Goal: Check status: Check status

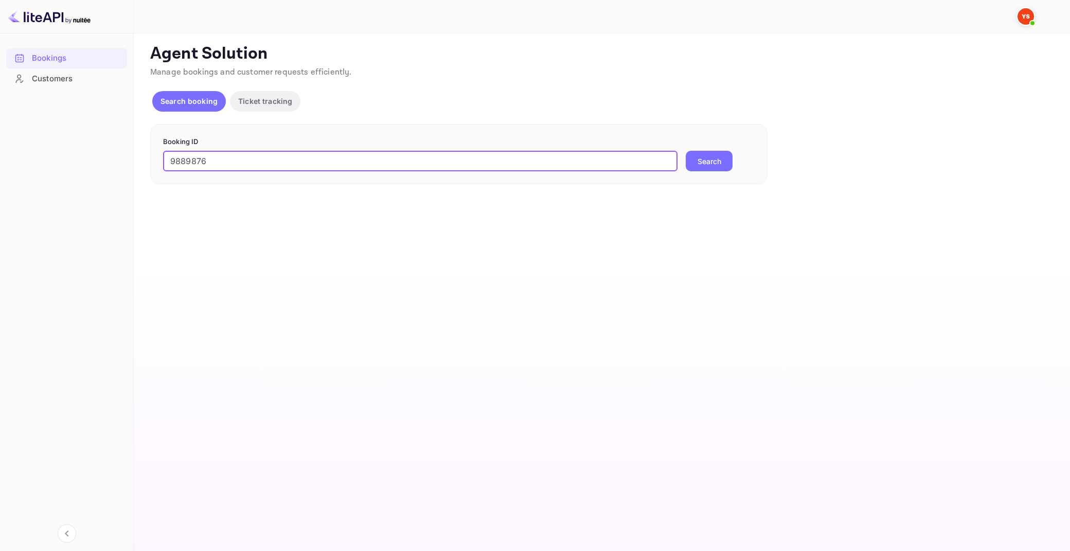
type input "9889876"
click at [686, 151] on button "Search" at bounding box center [709, 161] width 47 height 21
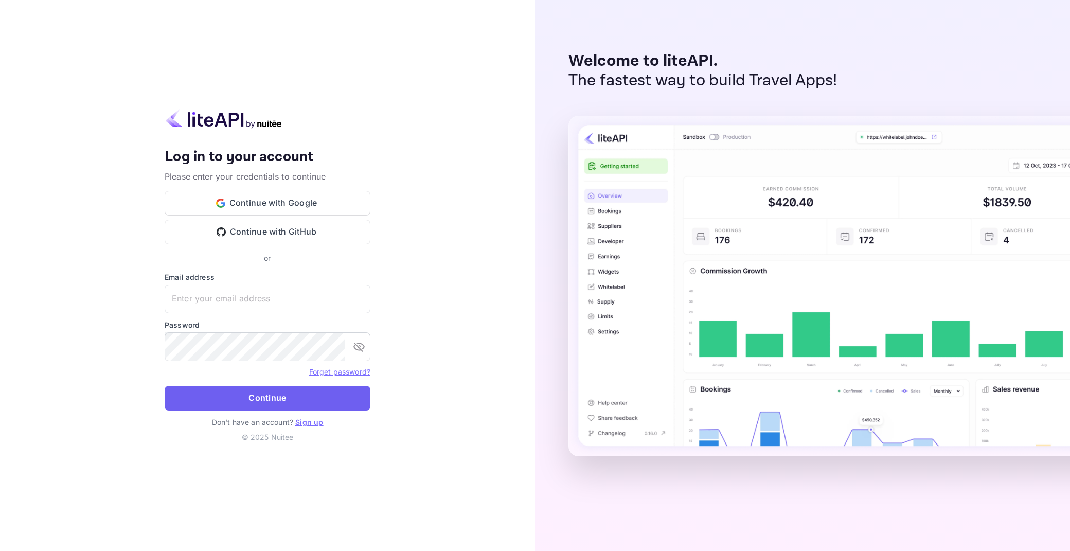
type input "[EMAIL_ADDRESS][DOMAIN_NAME]"
click at [247, 395] on button "Continue" at bounding box center [268, 398] width 206 height 25
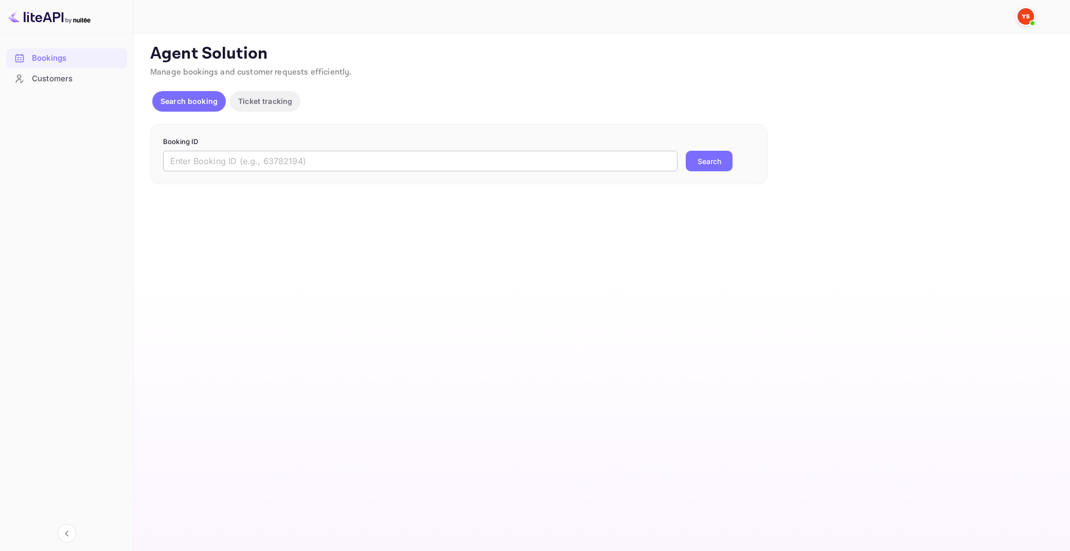
click at [231, 161] on input "text" at bounding box center [420, 161] width 514 height 21
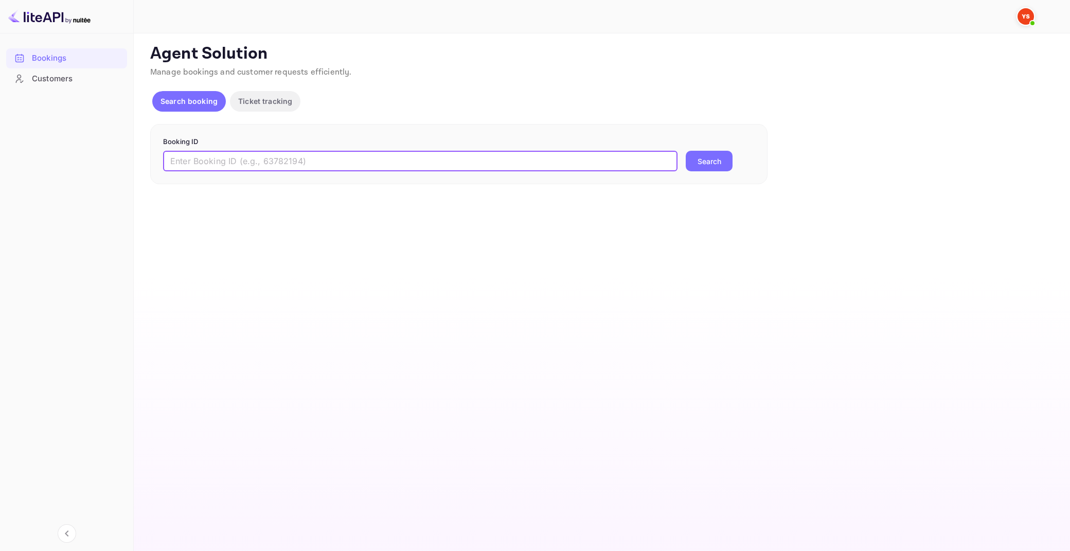
paste input "9889876"
type input "9889876"
click at [686, 151] on button "Search" at bounding box center [709, 161] width 47 height 21
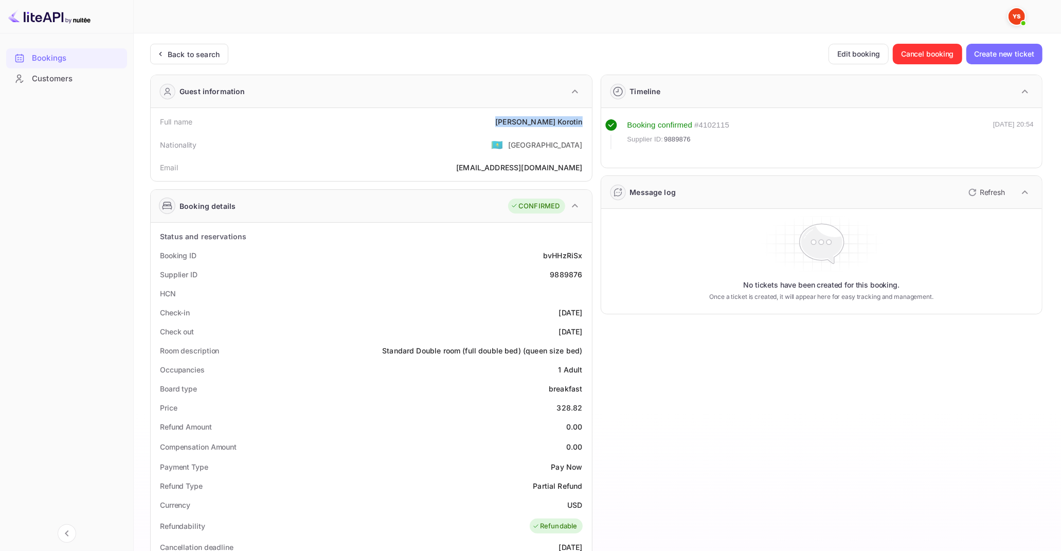
drag, startPoint x: 531, startPoint y: 122, endPoint x: 583, endPoint y: 121, distance: 52.0
click at [583, 121] on div "Full name [PERSON_NAME]" at bounding box center [371, 121] width 433 height 19
copy div "[PERSON_NAME]"
drag, startPoint x: 559, startPoint y: 404, endPoint x: 582, endPoint y: 406, distance: 23.2
click at [582, 406] on div "328.82" at bounding box center [570, 407] width 26 height 11
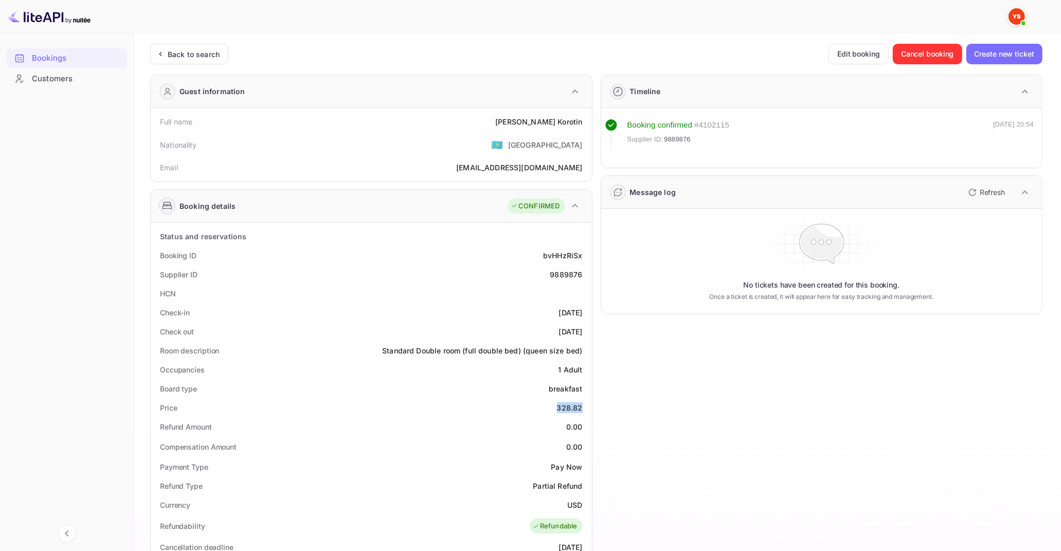
copy div "328.82"
drag, startPoint x: 568, startPoint y: 504, endPoint x: 585, endPoint y: 505, distance: 17.0
click at [585, 505] on div "Currency USD" at bounding box center [371, 504] width 433 height 19
copy div "USD"
click at [176, 49] on div "Back to search" at bounding box center [194, 54] width 52 height 11
